Goal: Find specific page/section: Find specific page/section

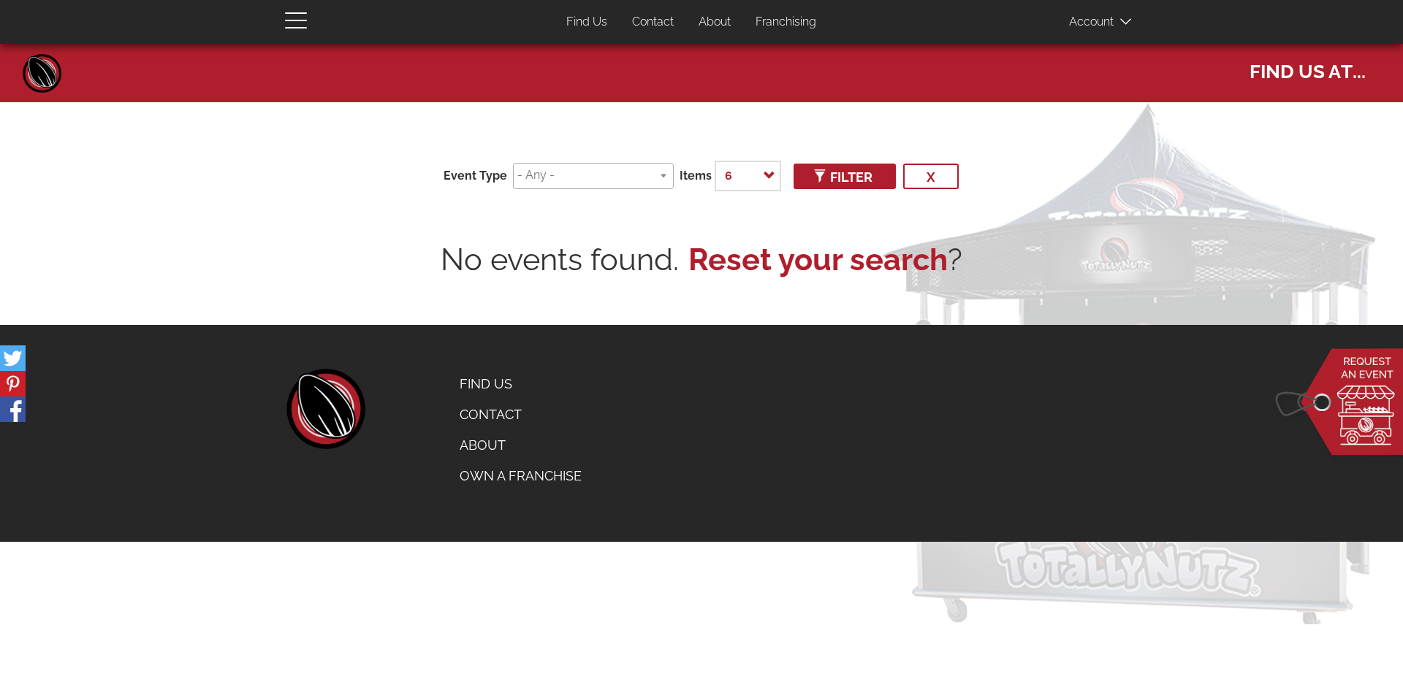
select select
click at [658, 185] on span at bounding box center [593, 176] width 161 height 27
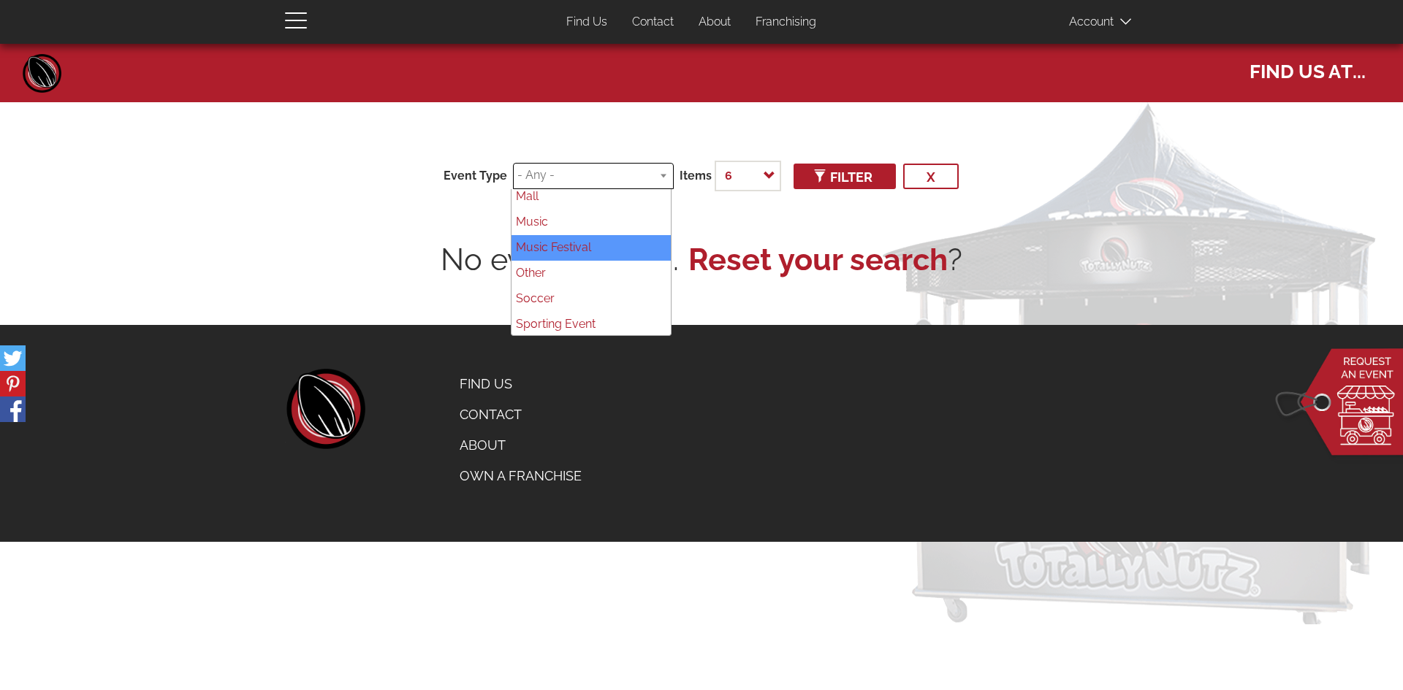
scroll to position [312, 0]
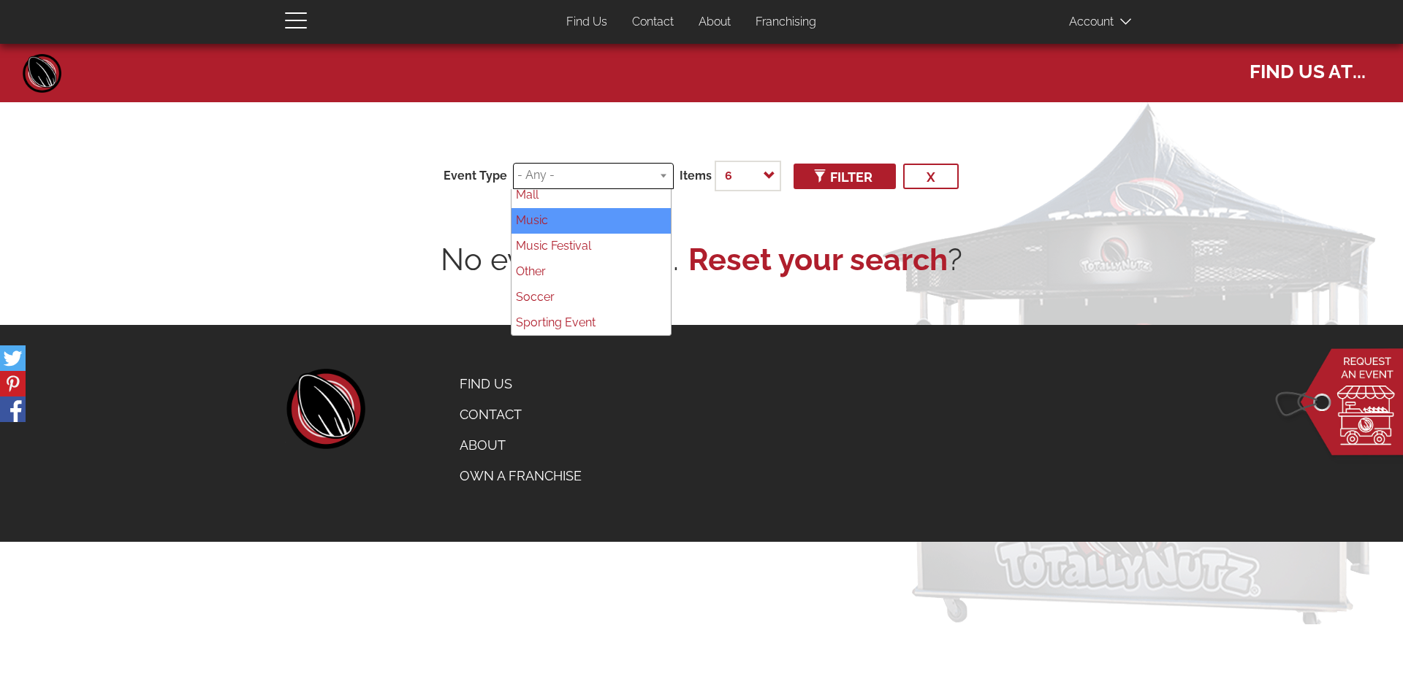
click at [273, 215] on div "Close navigation Main navigation Home Top Menu (Pages) Find Us Contact About Fr…" at bounding box center [701, 168] width 1403 height 248
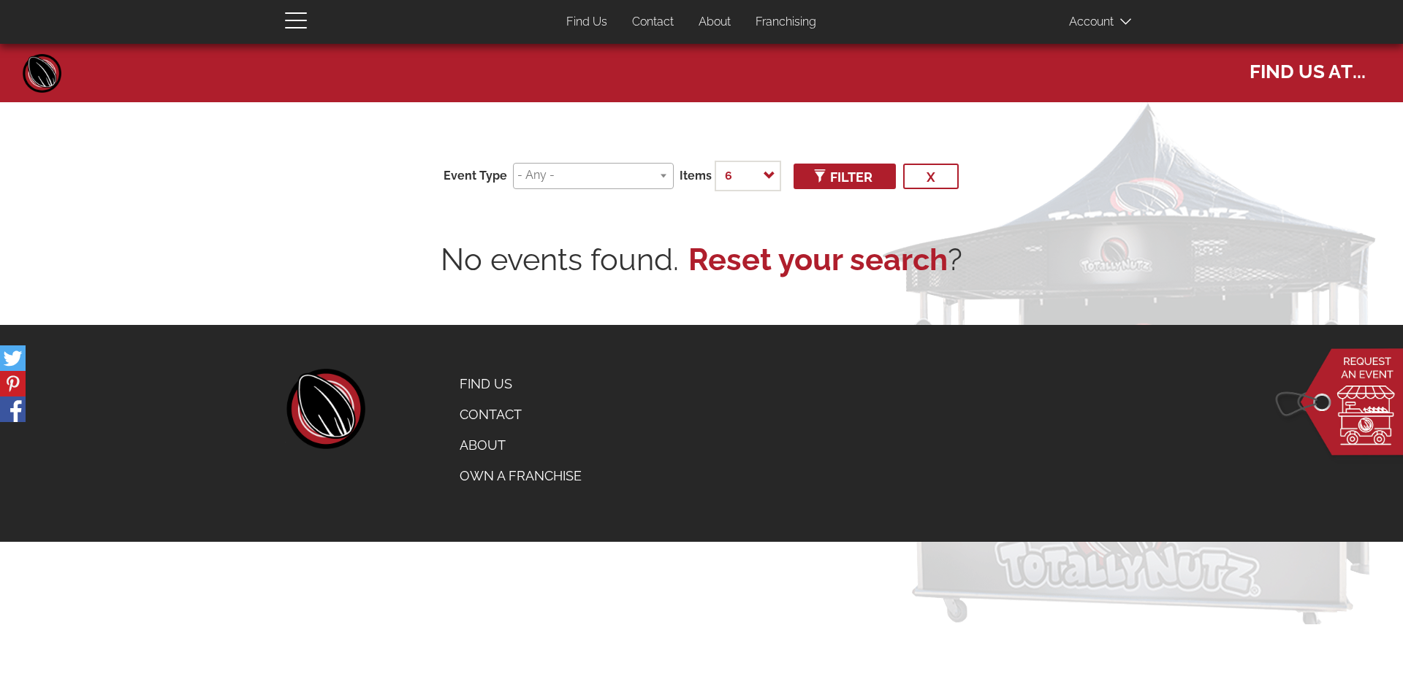
click at [525, 20] on ul "Find Us Contact About Franchising" at bounding box center [691, 22] width 732 height 28
click at [563, 17] on link "Find Us" at bounding box center [586, 22] width 63 height 28
select select
